Goal: Information Seeking & Learning: Find specific fact

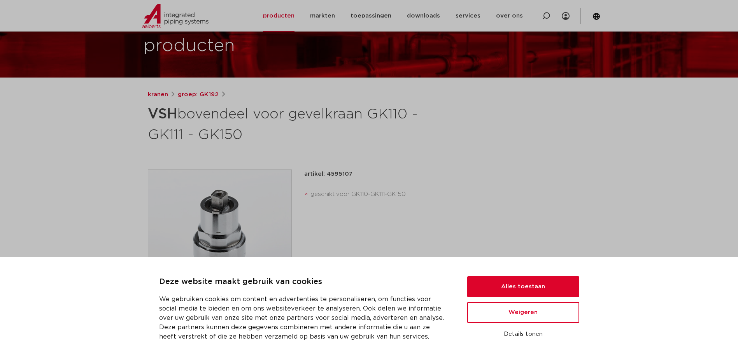
scroll to position [78, 0]
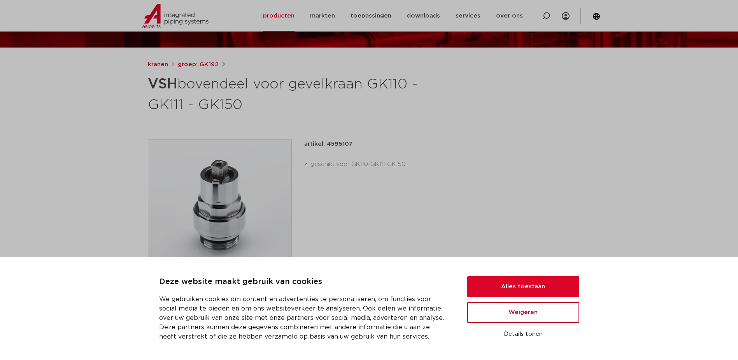
click at [491, 314] on button "Weigeren" at bounding box center [523, 312] width 112 height 21
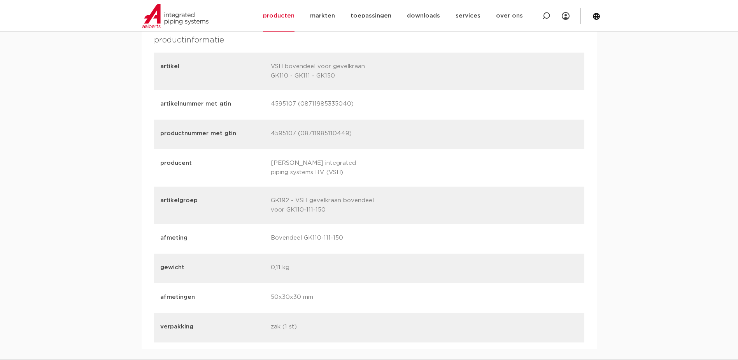
scroll to position [883, 0]
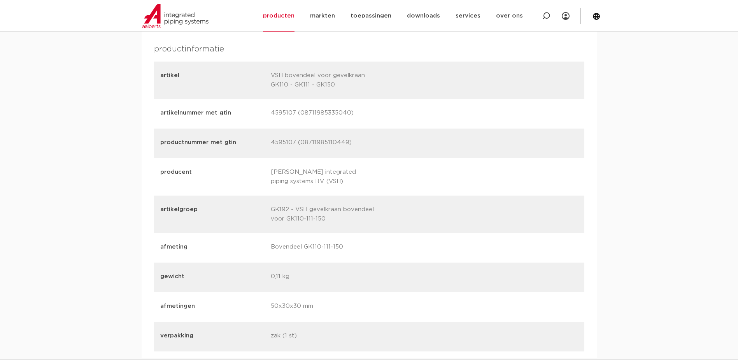
drag, startPoint x: 330, startPoint y: 217, endPoint x: 272, endPoint y: 211, distance: 57.9
click at [272, 211] on p "GK192 - VSH gevelkraan bovendeel voor GK110-111-150" at bounding box center [323, 214] width 105 height 19
click at [411, 278] on div "gewicht 0,11 kg" at bounding box center [369, 277] width 430 height 30
drag, startPoint x: 366, startPoint y: 75, endPoint x: 286, endPoint y: 83, distance: 80.5
click at [286, 83] on p "VSH bovendeel voor gevelkraan GK110 - GK111 - GK150" at bounding box center [323, 80] width 105 height 19
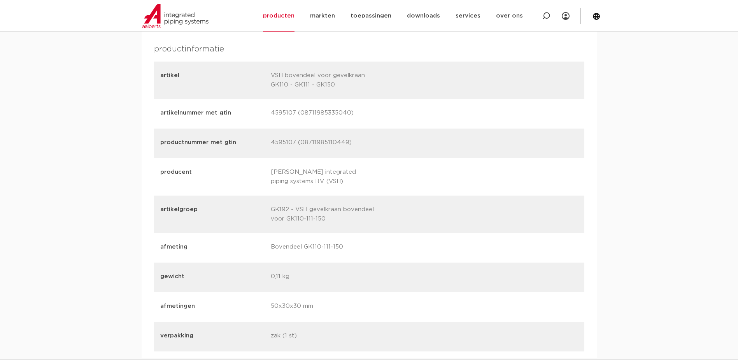
drag, startPoint x: 286, startPoint y: 83, endPoint x: 334, endPoint y: 84, distance: 47.9
click at [334, 84] on p "VSH bovendeel voor gevelkraan GK110 - GK111 - GK150" at bounding box center [323, 80] width 105 height 19
drag, startPoint x: 337, startPoint y: 85, endPoint x: 272, endPoint y: 74, distance: 65.9
click at [272, 74] on p "VSH bovendeel voor gevelkraan GK110 - GK111 - GK150" at bounding box center [323, 80] width 105 height 19
drag, startPoint x: 272, startPoint y: 74, endPoint x: 307, endPoint y: 81, distance: 36.0
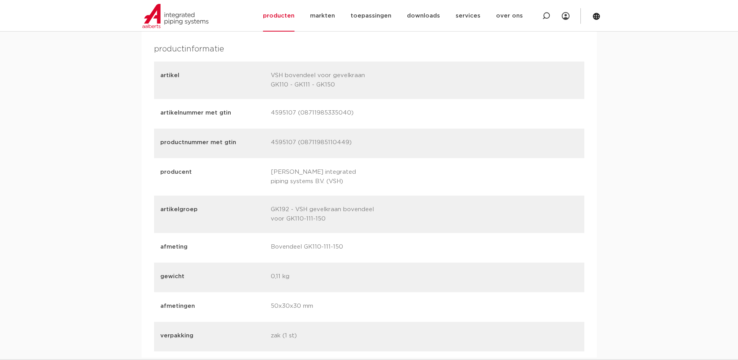
copy p "VSH bovendeel voor gevelkraan GK110 - GK111 - GK150"
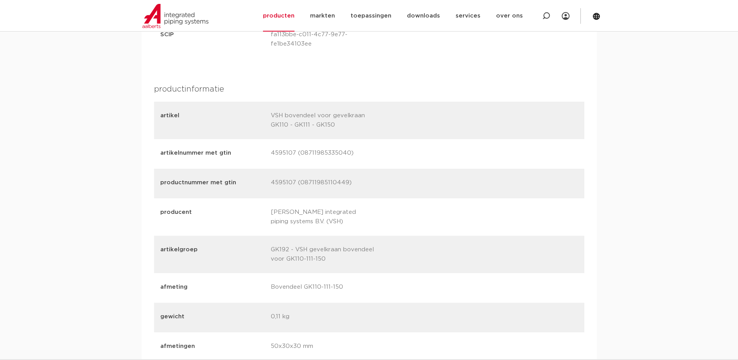
scroll to position [727, 0]
